Goal: Transaction & Acquisition: Obtain resource

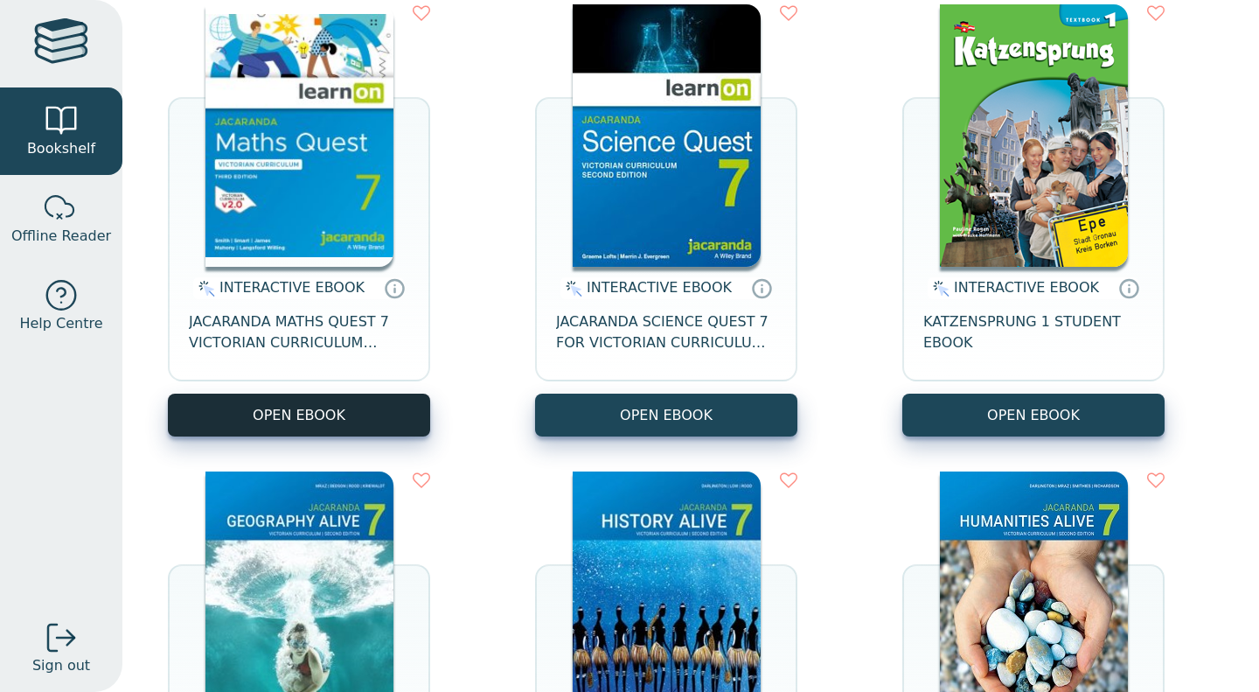
scroll to position [240, 0]
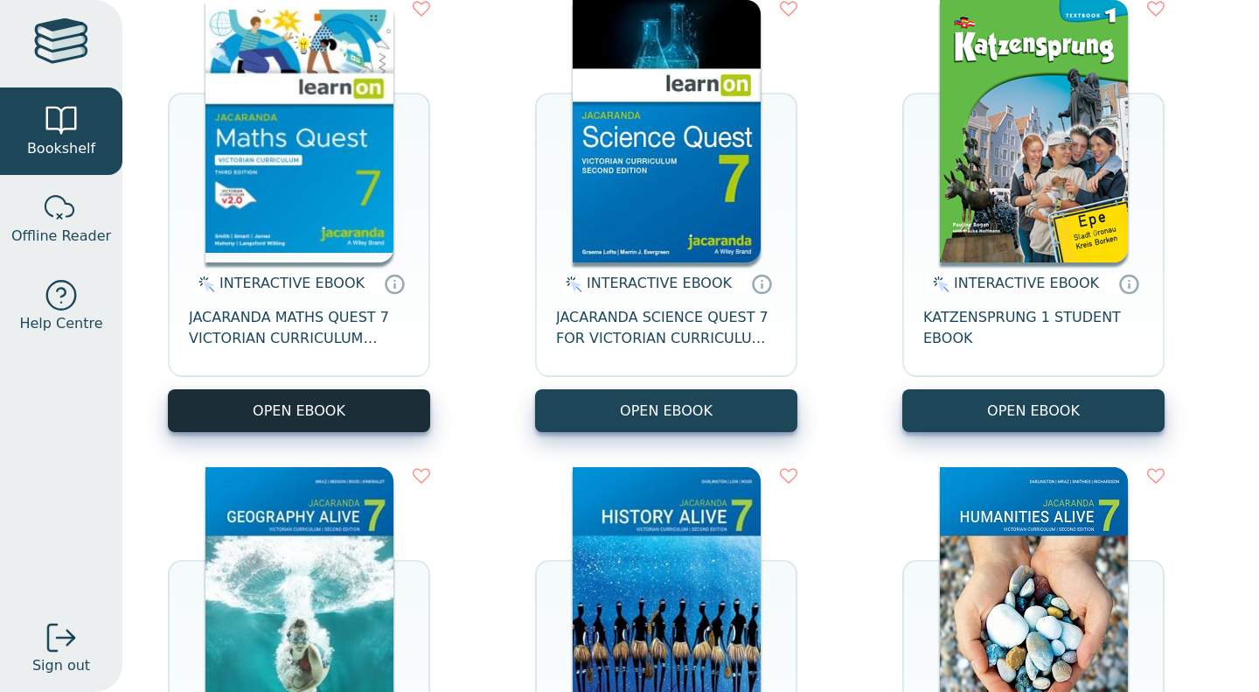
click at [359, 422] on button "OPEN EBOOK" at bounding box center [299, 410] width 262 height 43
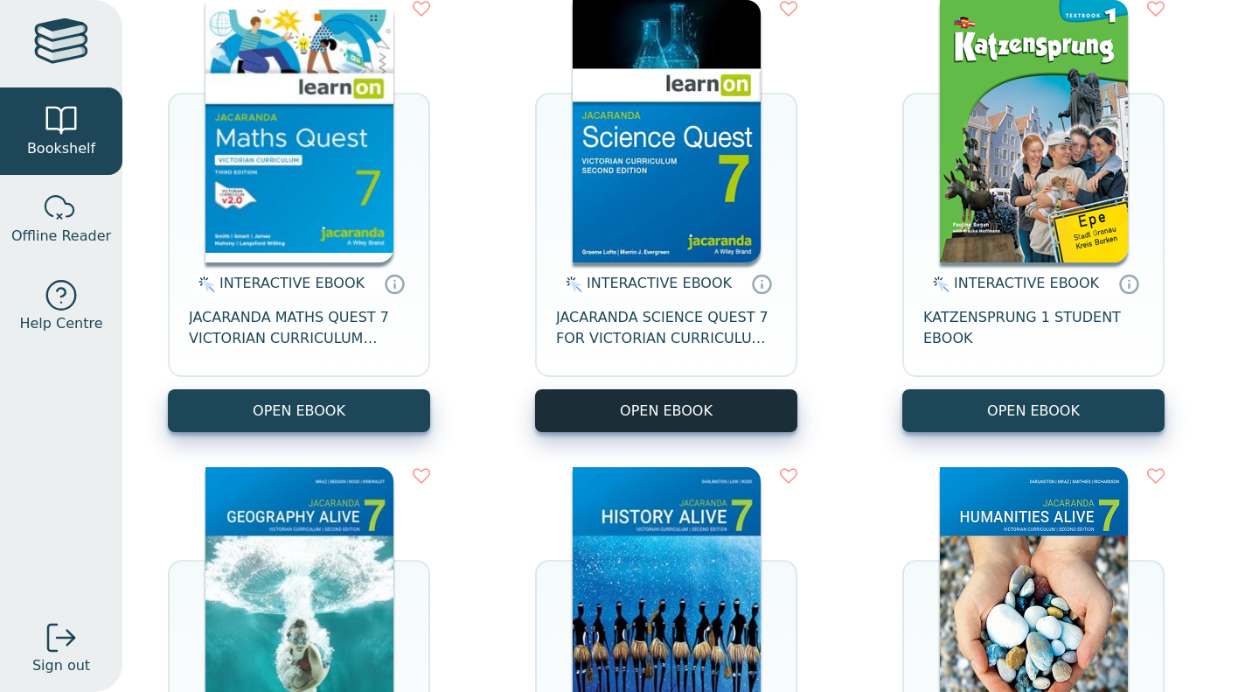
click at [691, 395] on button "OPEN EBOOK" at bounding box center [666, 410] width 262 height 43
